Goal: Book appointment/travel/reservation

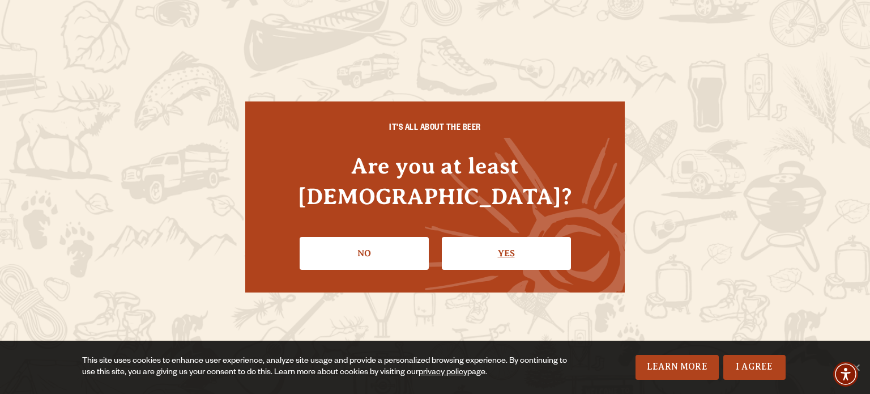
click at [488, 251] on link "Yes" at bounding box center [506, 253] width 129 height 33
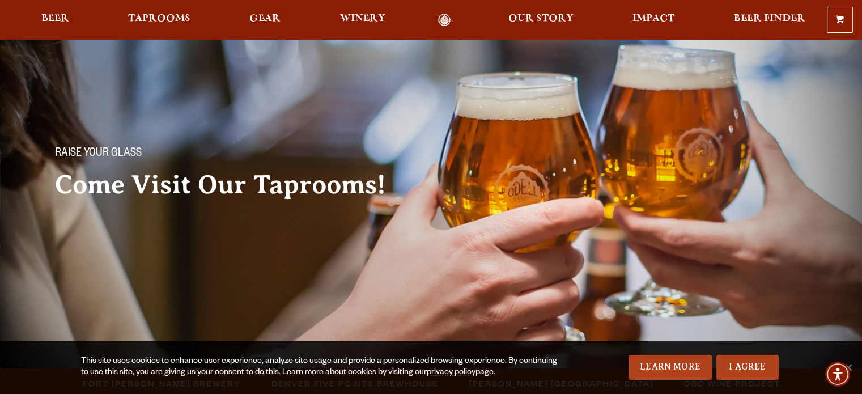
scroll to position [113, 0]
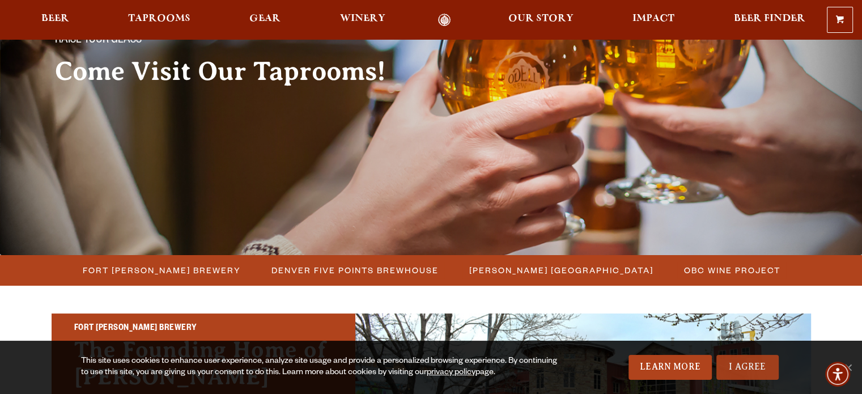
click at [749, 364] on link "I Agree" at bounding box center [747, 367] width 62 height 25
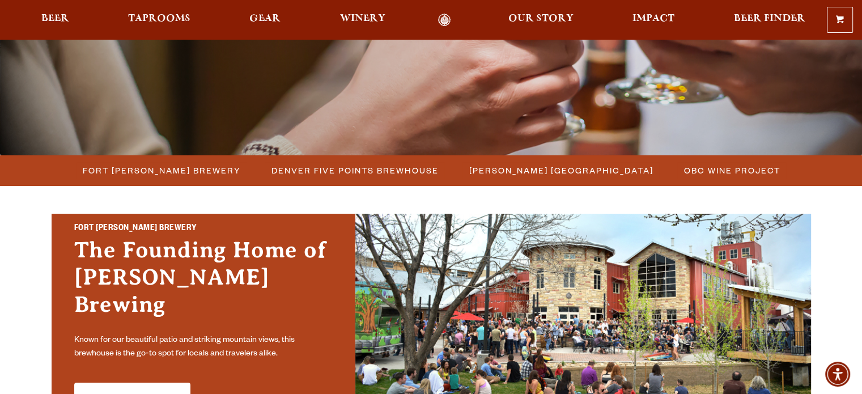
scroll to position [227, 0]
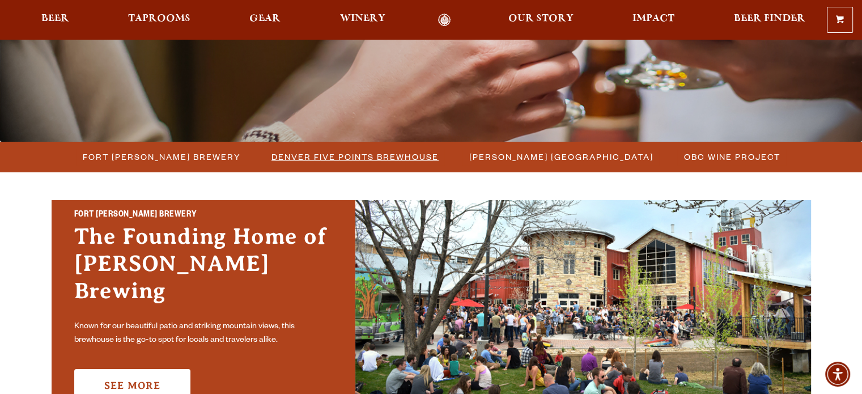
click at [382, 161] on span "Denver Five Points Brewhouse" at bounding box center [354, 156] width 167 height 16
click at [526, 157] on span "[PERSON_NAME] [GEOGRAPHIC_DATA]" at bounding box center [561, 156] width 184 height 16
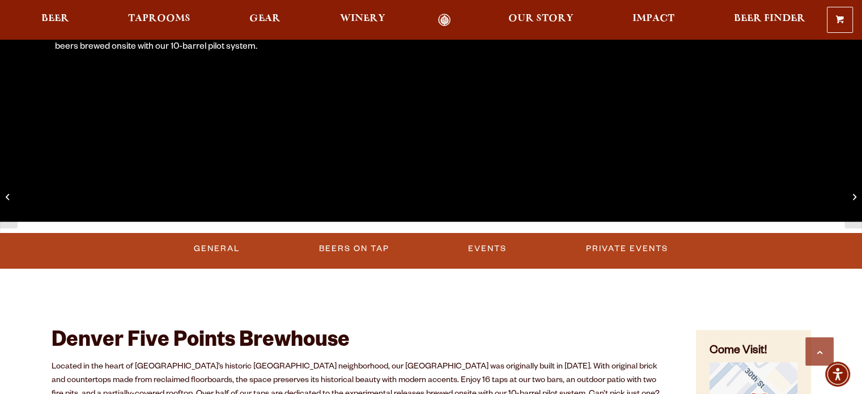
scroll to position [340, 0]
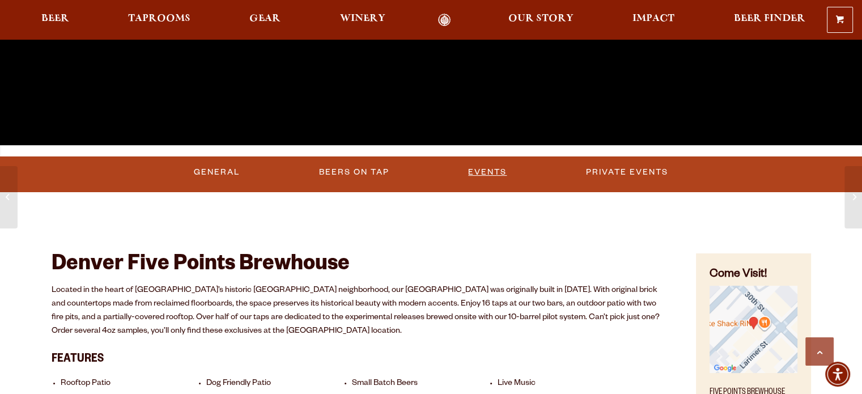
click at [489, 176] on link "Events" at bounding box center [487, 172] width 48 height 26
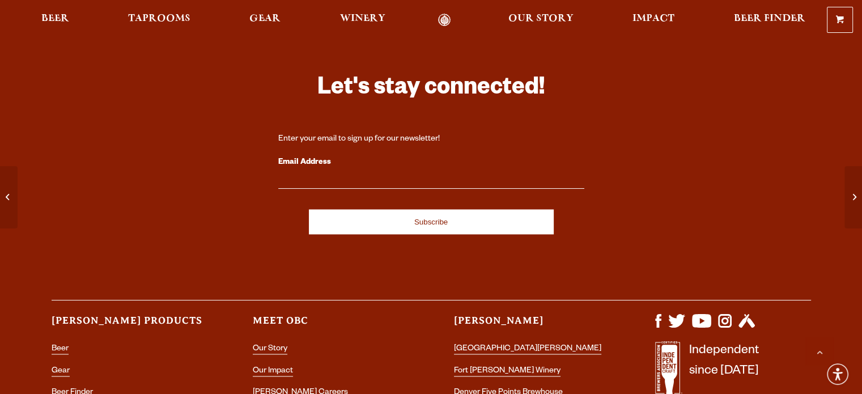
scroll to position [1420, 0]
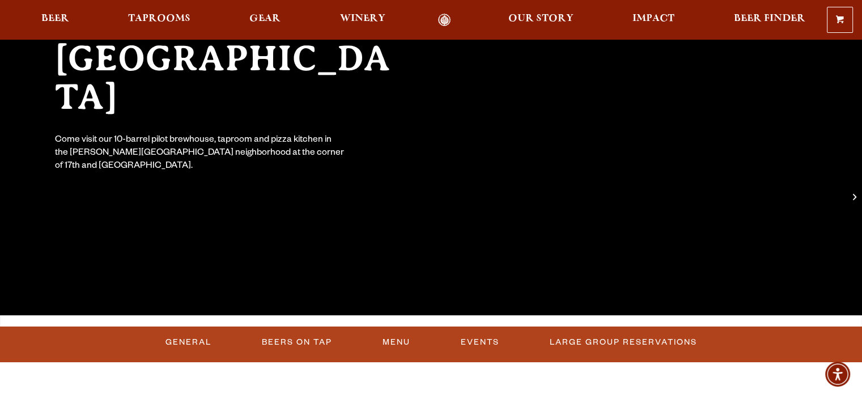
scroll to position [283, 0]
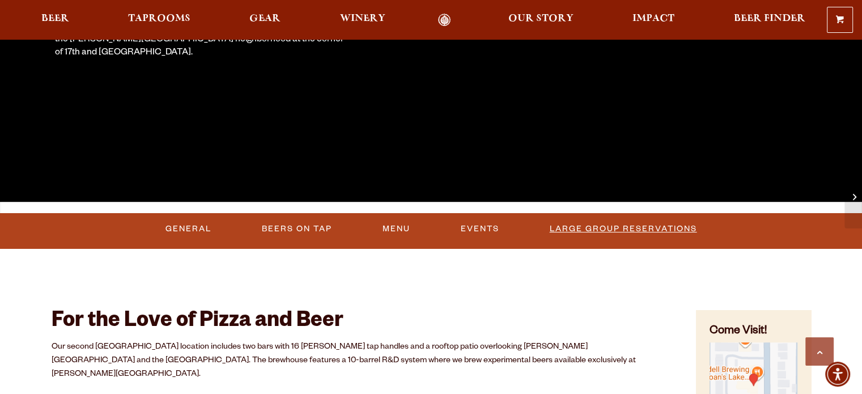
click at [594, 226] on link "Large Group Reservations" at bounding box center [623, 229] width 156 height 26
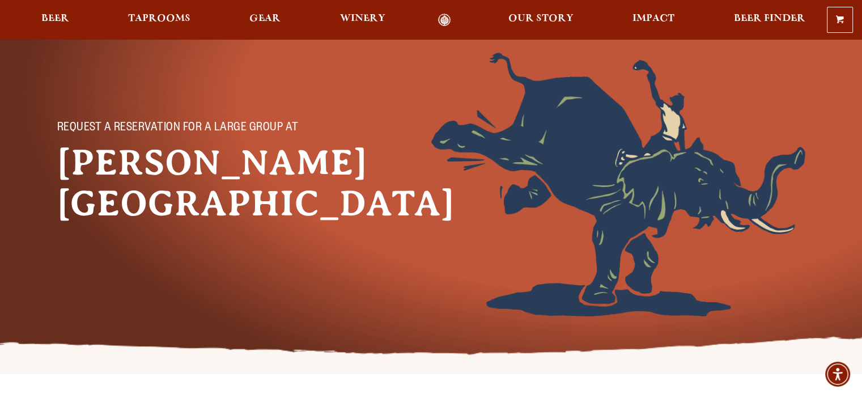
scroll to position [57, 0]
